Goal: Task Accomplishment & Management: Use online tool/utility

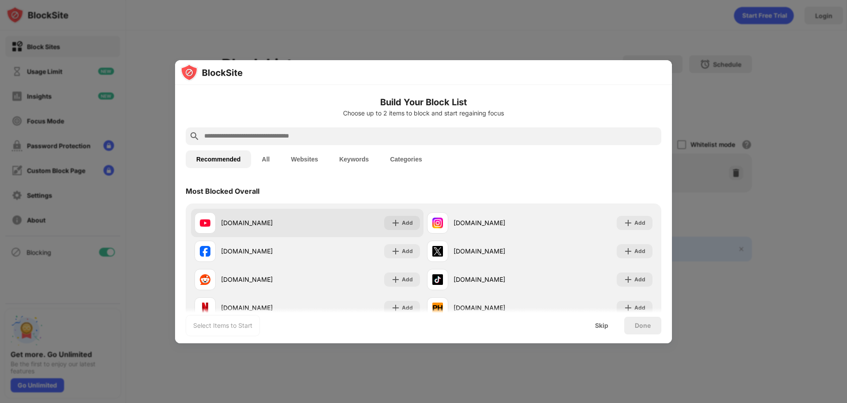
click at [391, 218] on img at bounding box center [395, 222] width 9 height 9
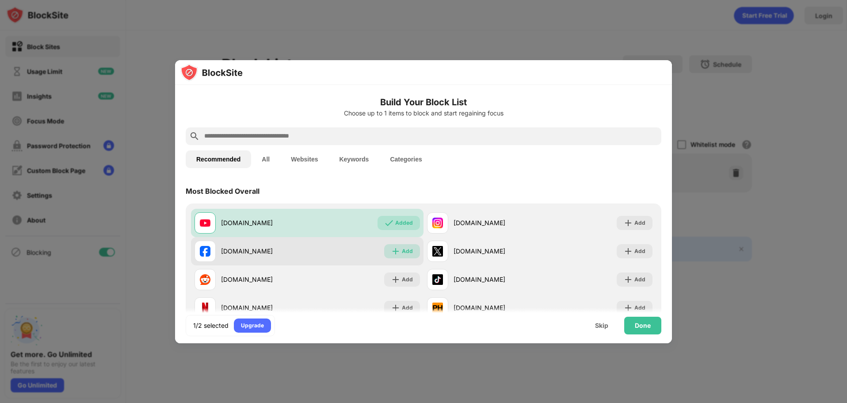
click at [393, 256] on div "Add" at bounding box center [402, 251] width 36 height 14
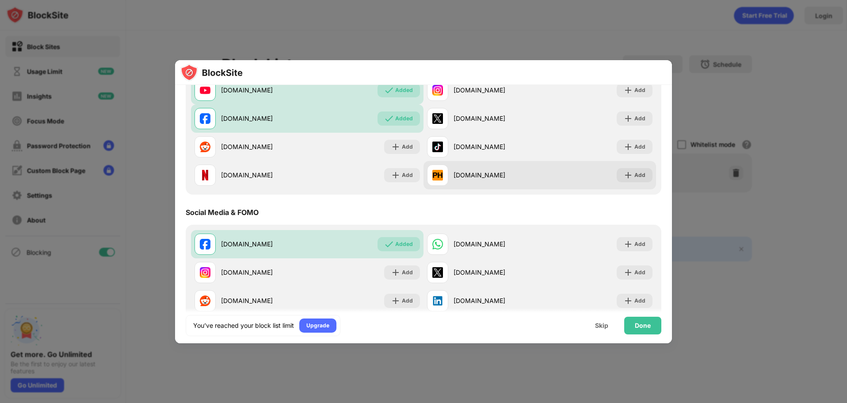
scroll to position [88, 0]
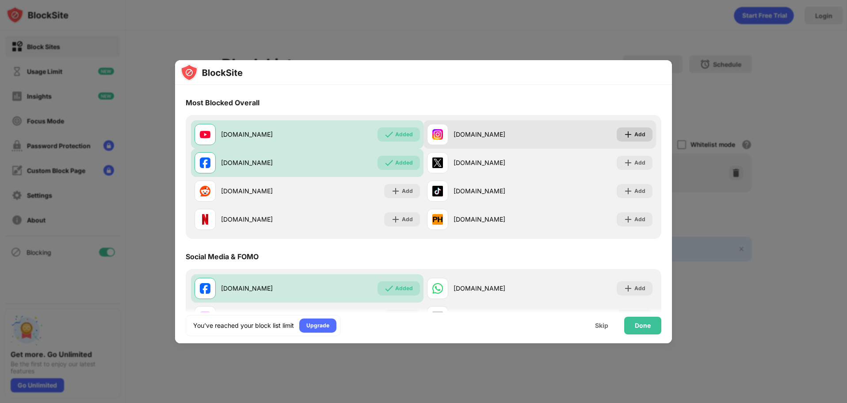
click at [624, 135] on img at bounding box center [628, 134] width 9 height 9
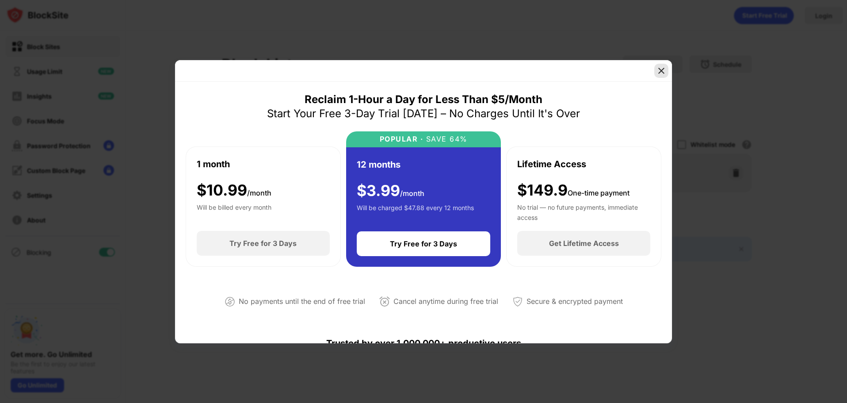
click at [658, 69] on img at bounding box center [661, 70] width 9 height 9
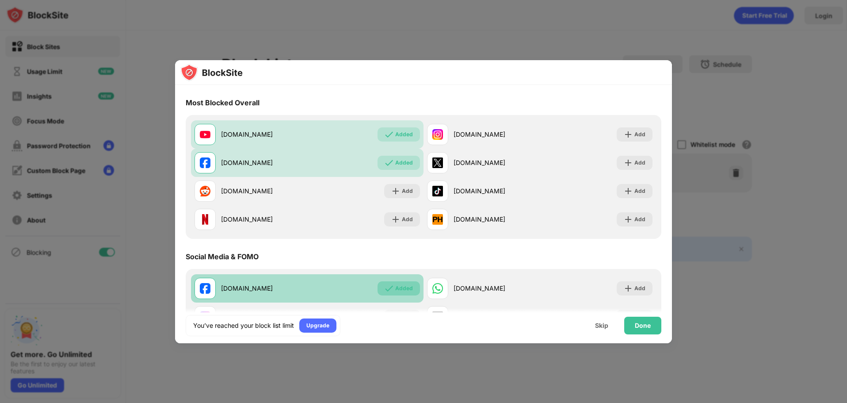
scroll to position [265, 0]
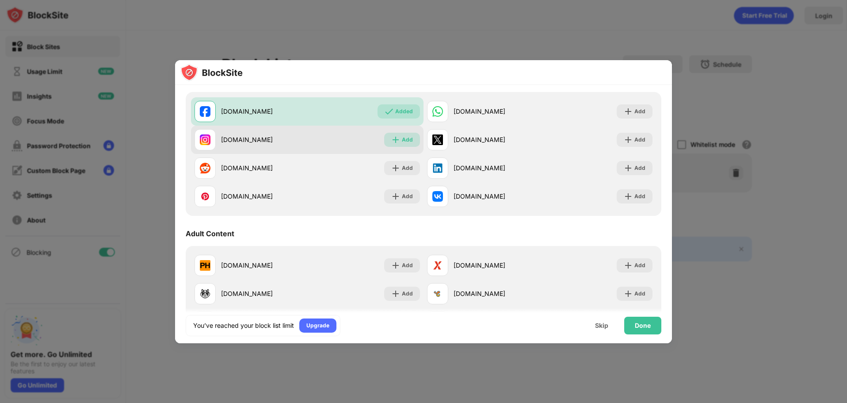
click at [402, 144] on div "Add" at bounding box center [407, 139] width 11 height 9
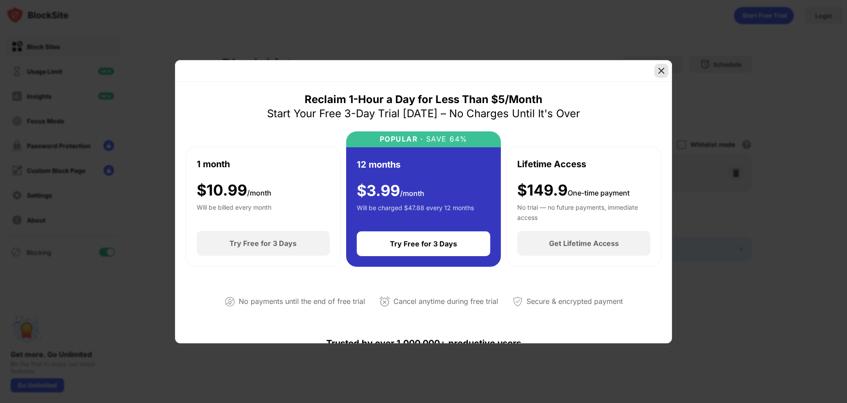
click at [658, 71] on img at bounding box center [661, 70] width 9 height 9
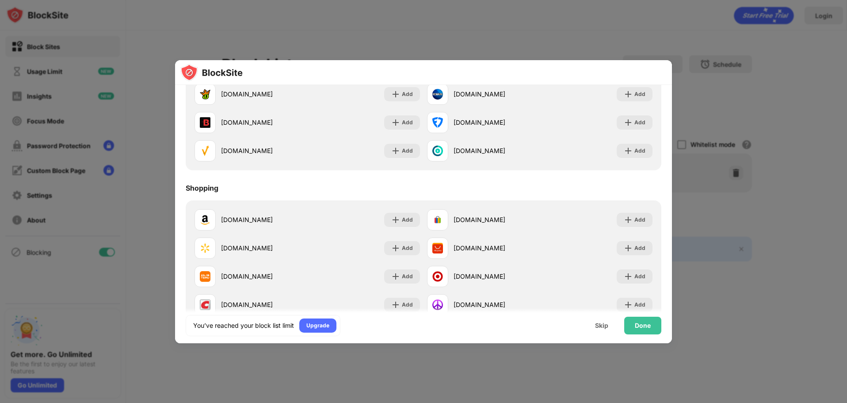
scroll to position [952, 0]
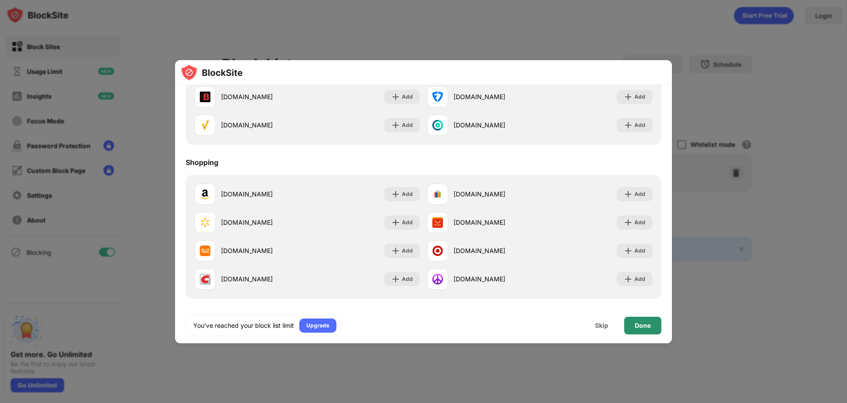
click at [645, 320] on div "Done" at bounding box center [642, 326] width 37 height 18
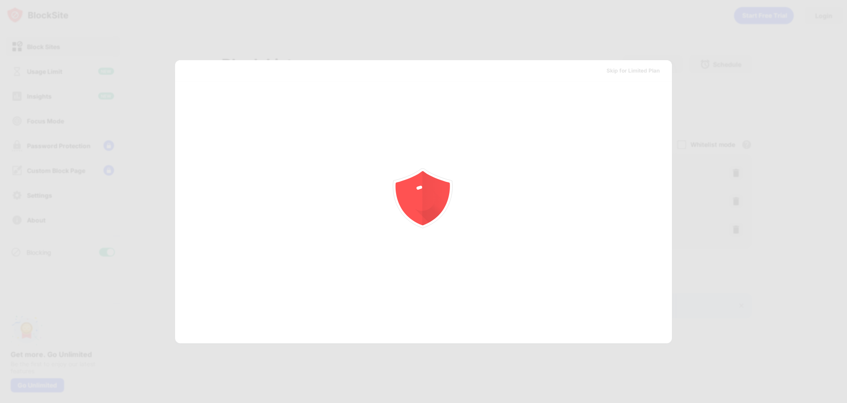
scroll to position [0, 0]
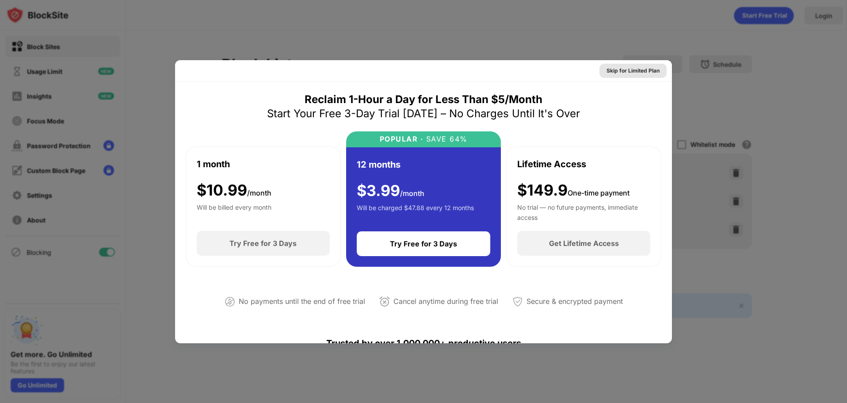
click at [619, 71] on div "Skip for Limited Plan" at bounding box center [633, 70] width 53 height 9
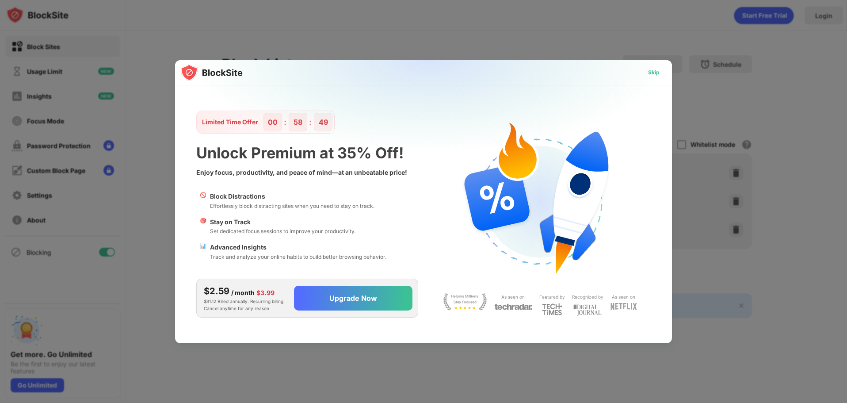
click at [649, 76] on div "Skip" at bounding box center [653, 72] width 11 height 9
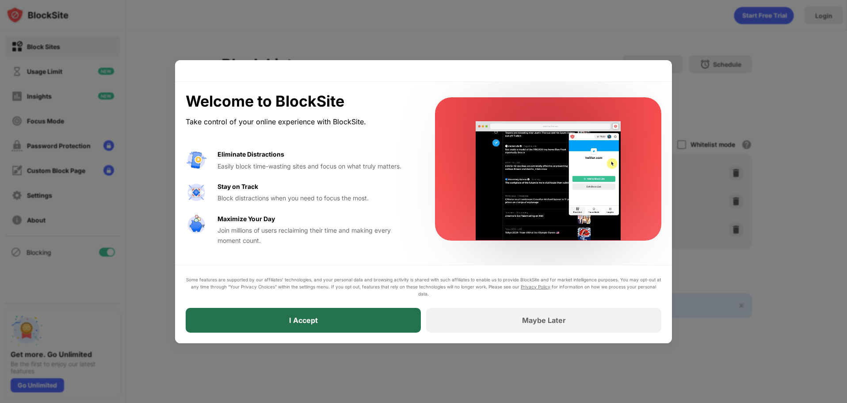
click at [377, 318] on div "I Accept" at bounding box center [303, 320] width 235 height 25
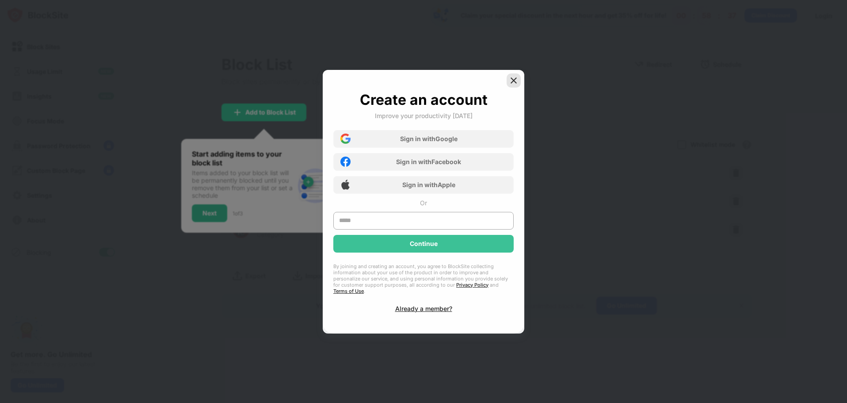
click at [516, 82] on img at bounding box center [513, 80] width 9 height 9
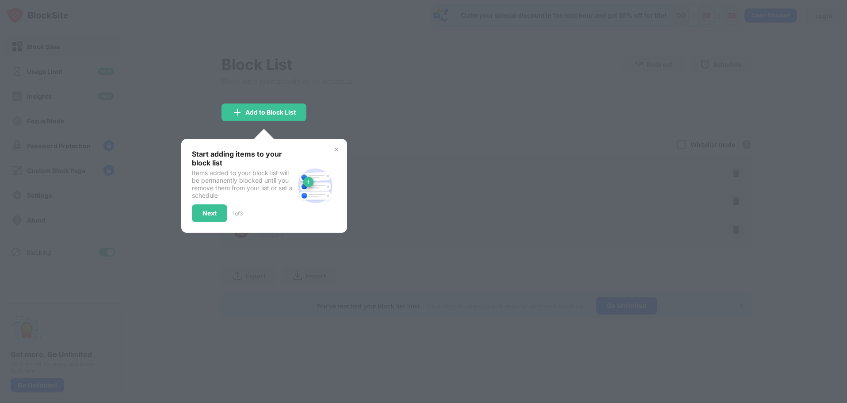
click at [387, 87] on div at bounding box center [423, 201] width 847 height 403
